Goal: Information Seeking & Learning: Check status

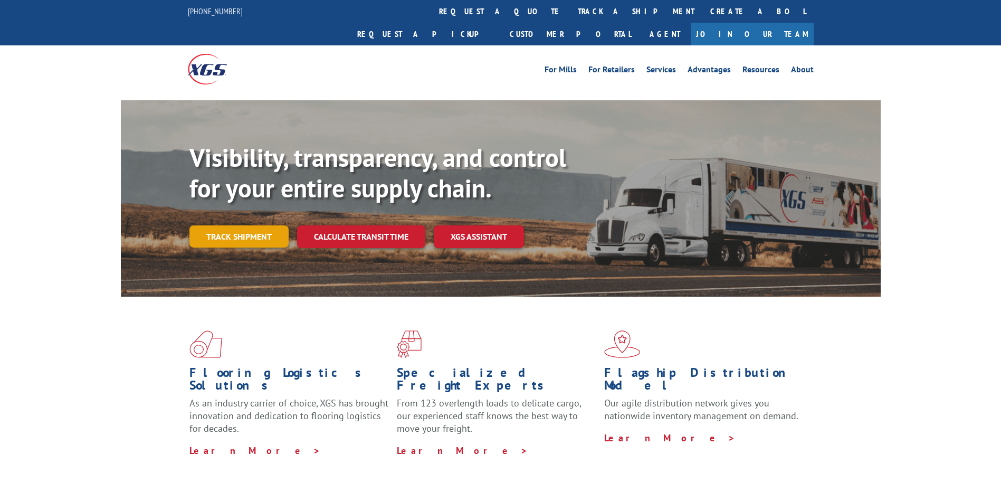
click at [231, 225] on link "Track shipment" at bounding box center [238, 236] width 99 height 22
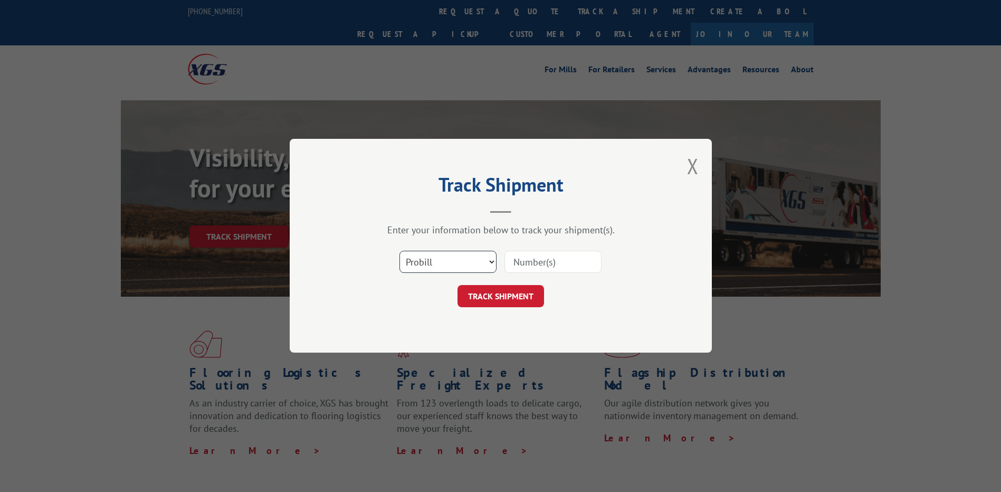
click at [453, 264] on select "Select category... Probill BOL PO" at bounding box center [447, 262] width 97 height 22
click at [546, 263] on input at bounding box center [552, 262] width 97 height 22
paste input "16932353"
type input "16932353"
click at [508, 290] on button "TRACK SHIPMENT" at bounding box center [501, 296] width 87 height 22
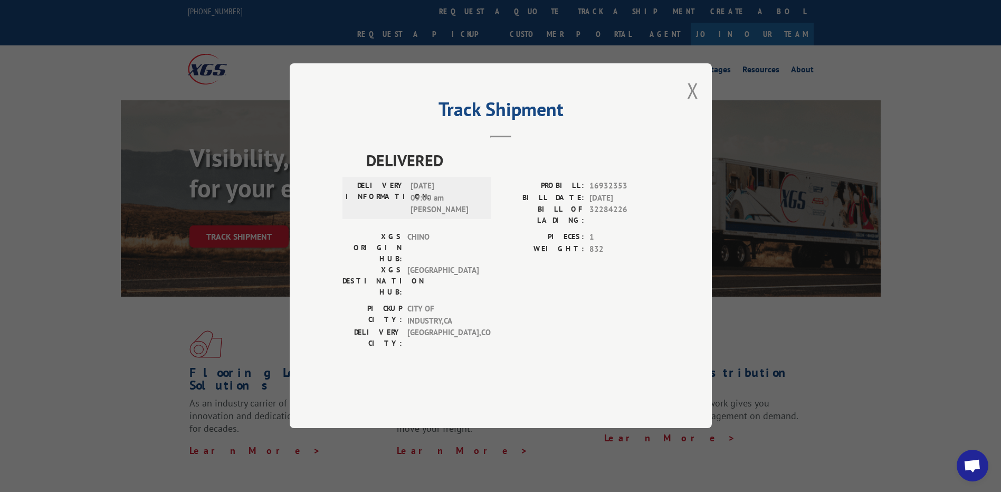
click at [499, 138] on header "Track Shipment" at bounding box center [500, 120] width 317 height 36
click at [469, 214] on span "[DATE] 09:00 am [PERSON_NAME]" at bounding box center [446, 198] width 71 height 36
click at [437, 216] on span "[DATE] 09:00 am [PERSON_NAME]" at bounding box center [446, 198] width 71 height 36
click at [688, 104] on button "Close modal" at bounding box center [693, 91] width 12 height 28
